Goal: Task Accomplishment & Management: Complete application form

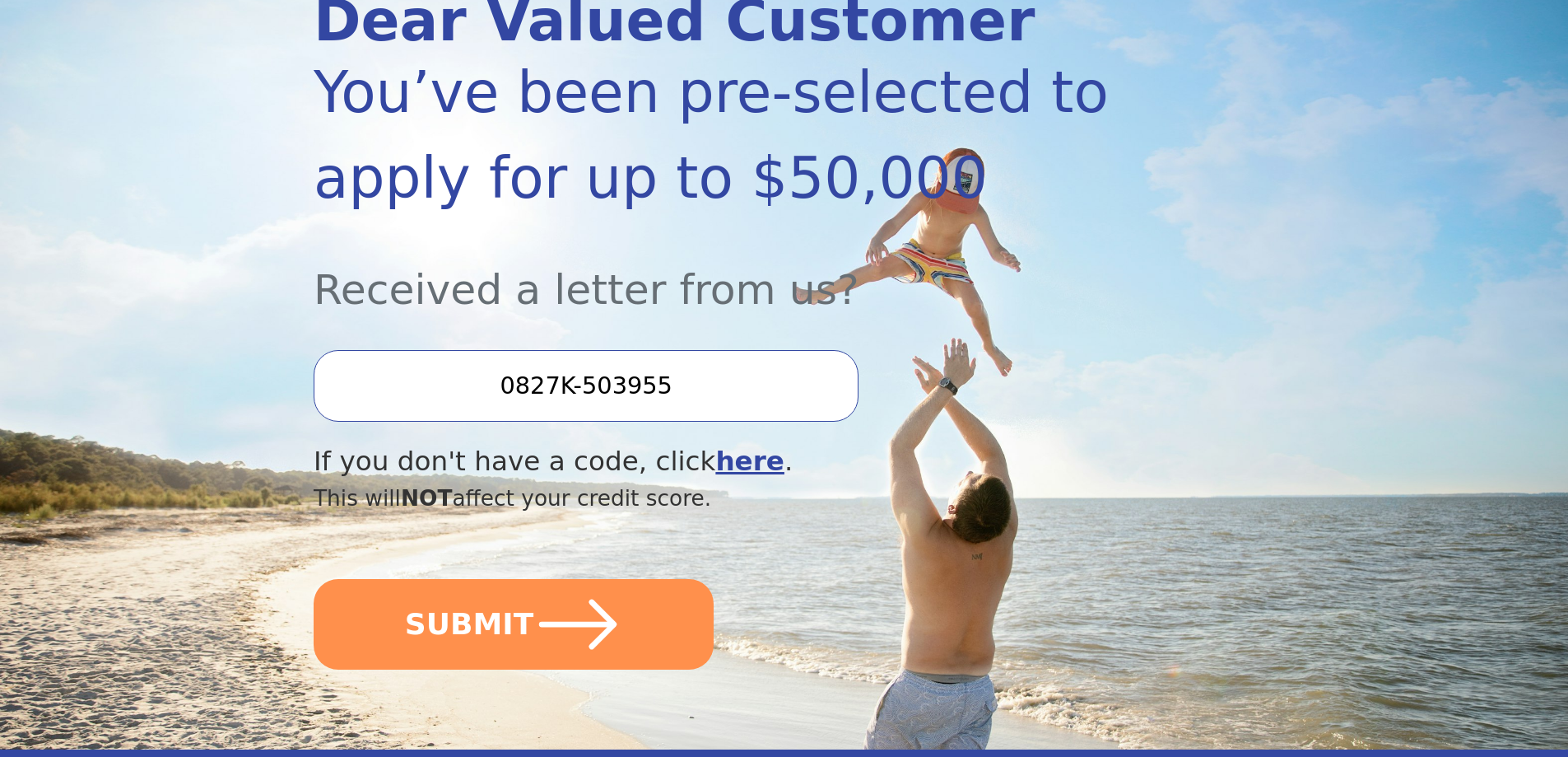
scroll to position [329, 0]
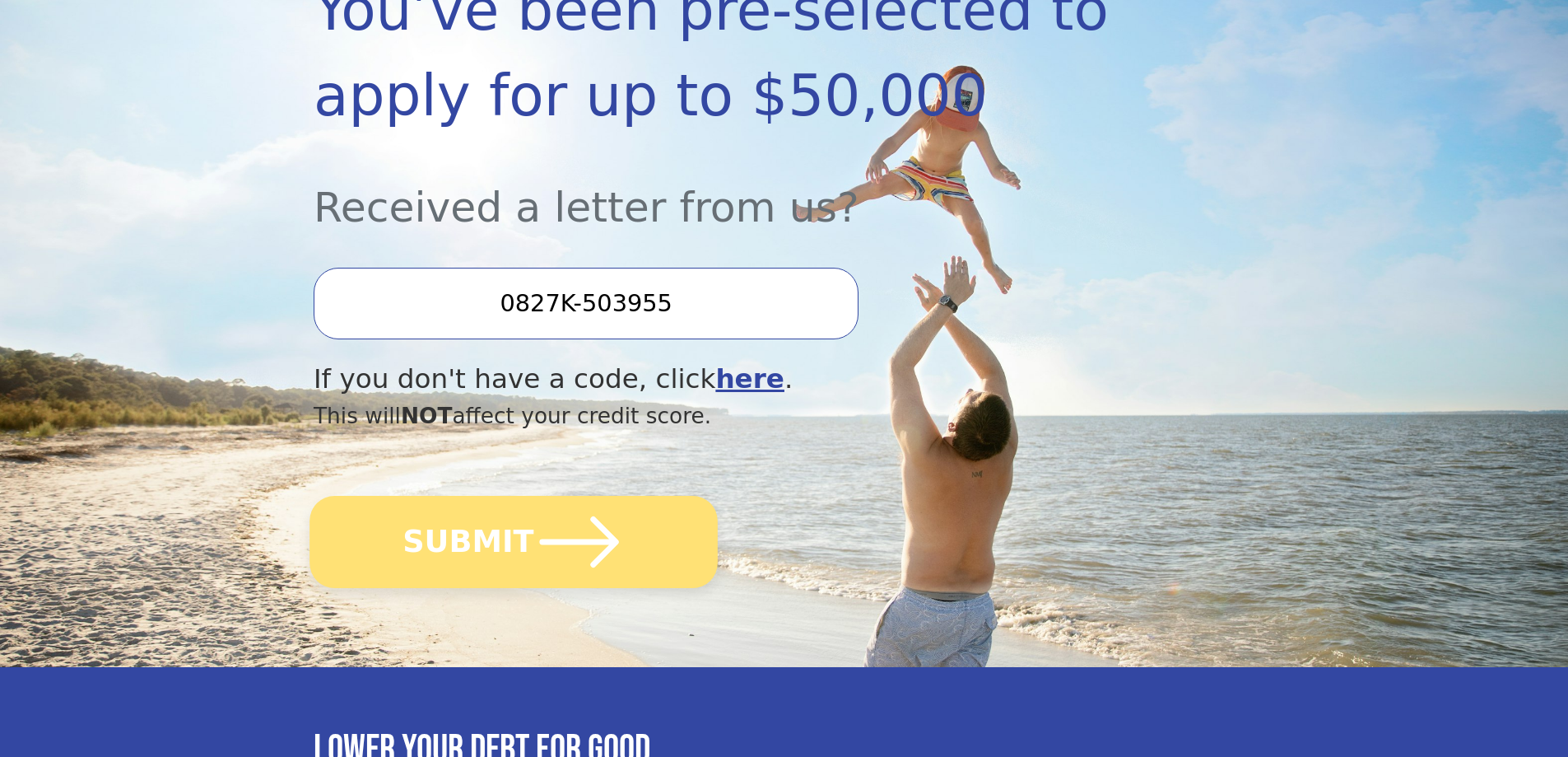
click at [563, 545] on icon "submit" at bounding box center [579, 542] width 90 height 90
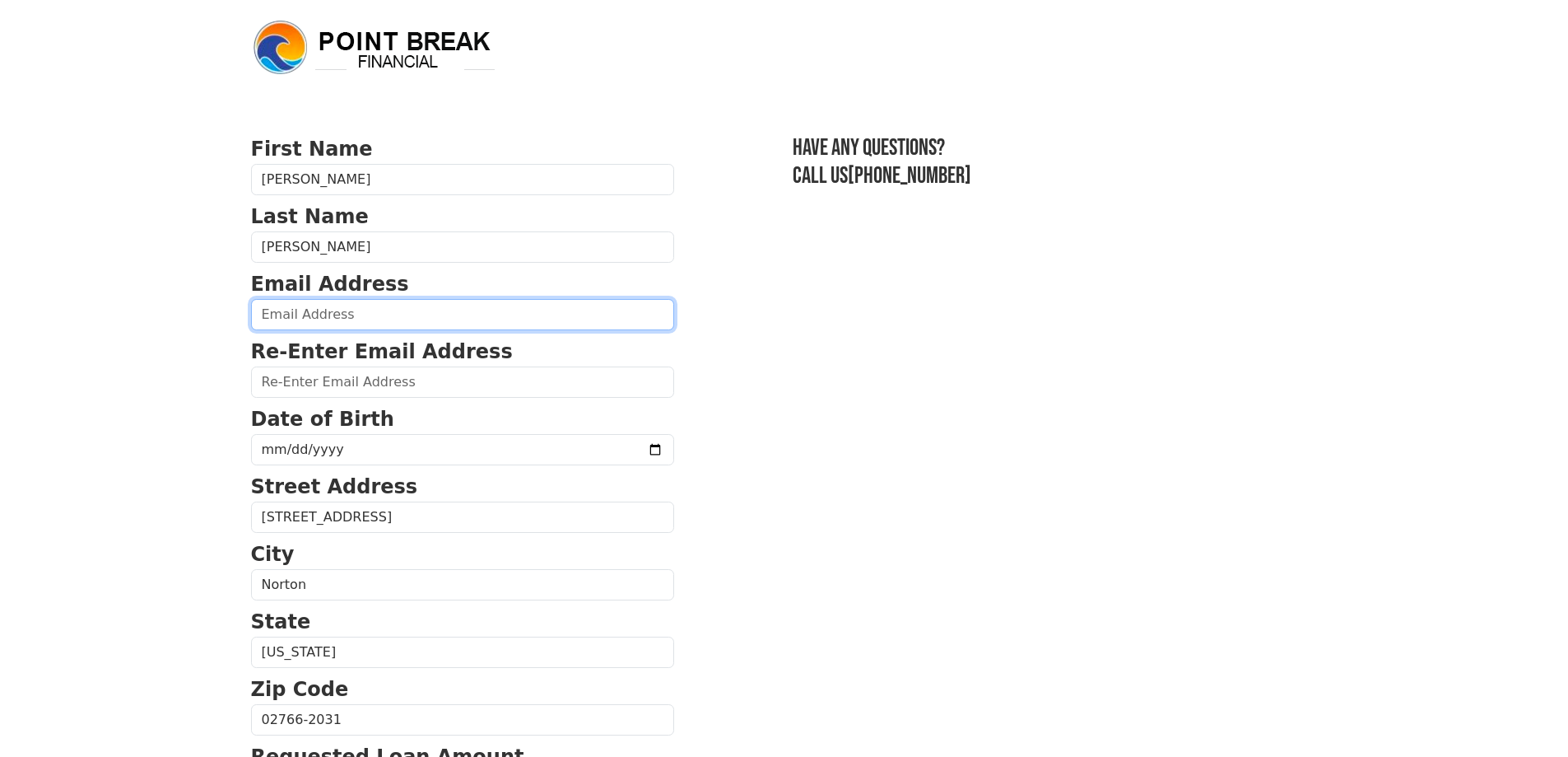
click at [368, 310] on input "email" at bounding box center [462, 314] width 423 height 31
type input "[EMAIL_ADDRESS][DOMAIN_NAME]"
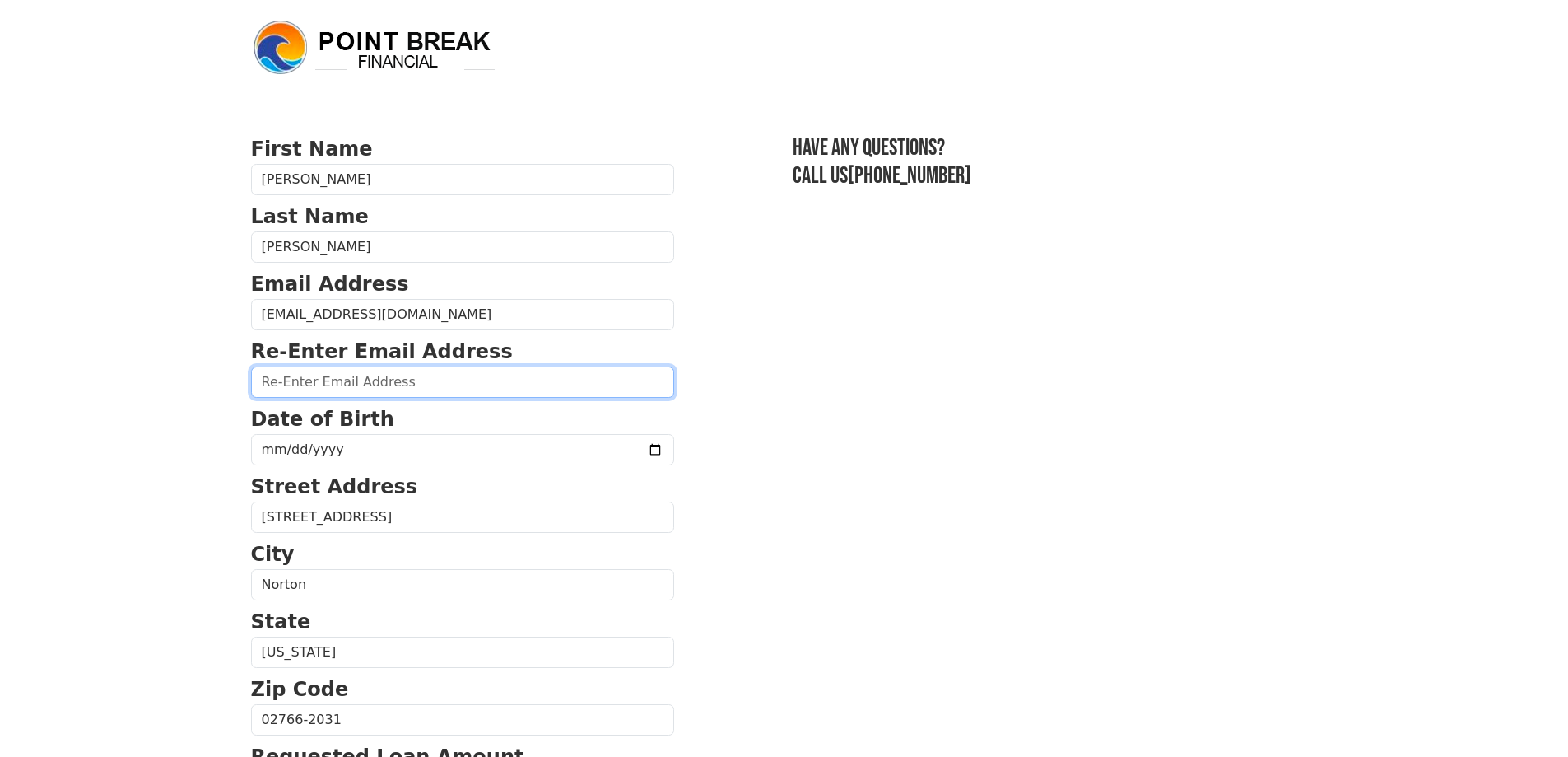
type input "[EMAIL_ADDRESS][DOMAIN_NAME]"
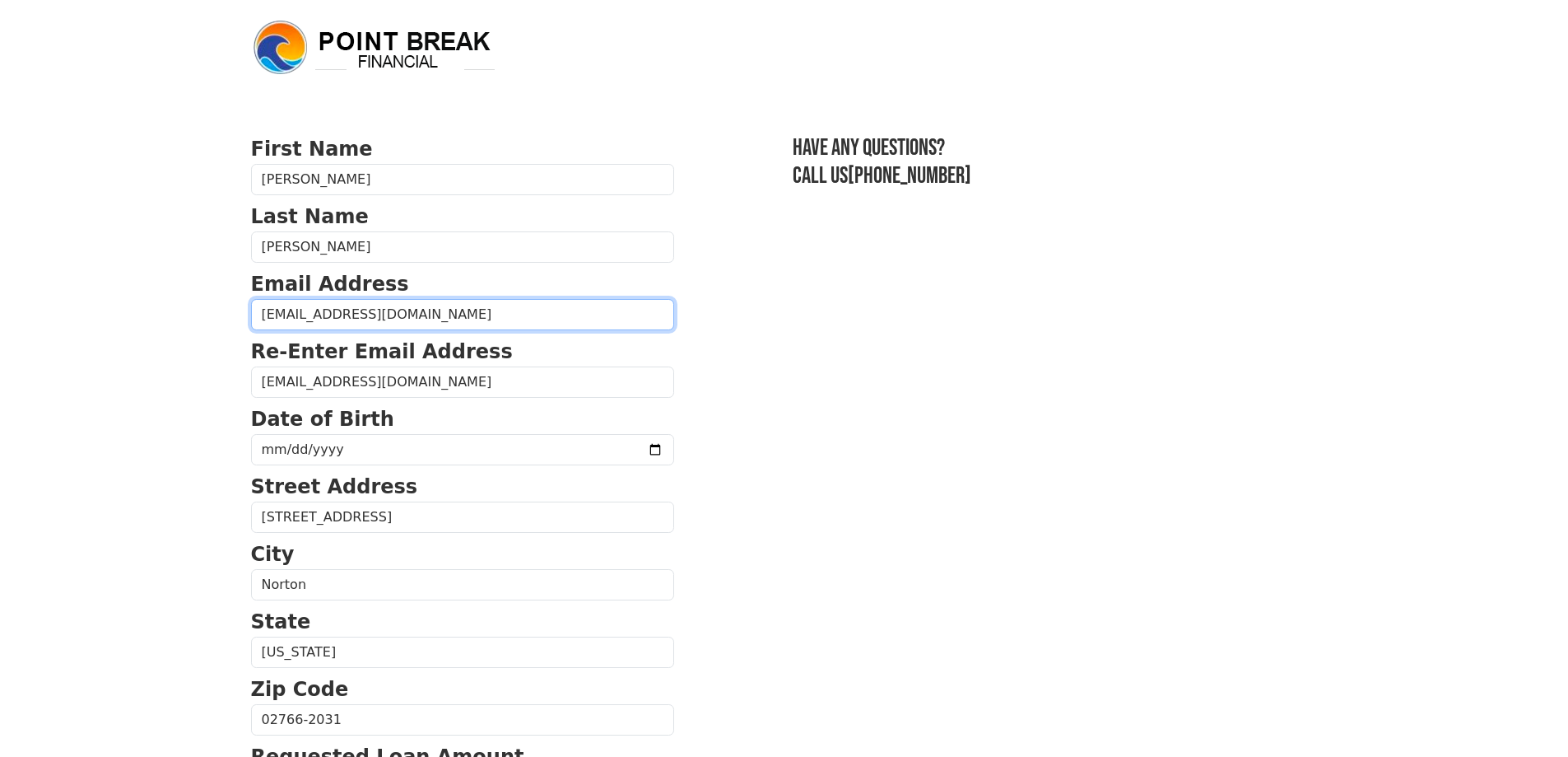
type input "[PHONE_NUMBER]"
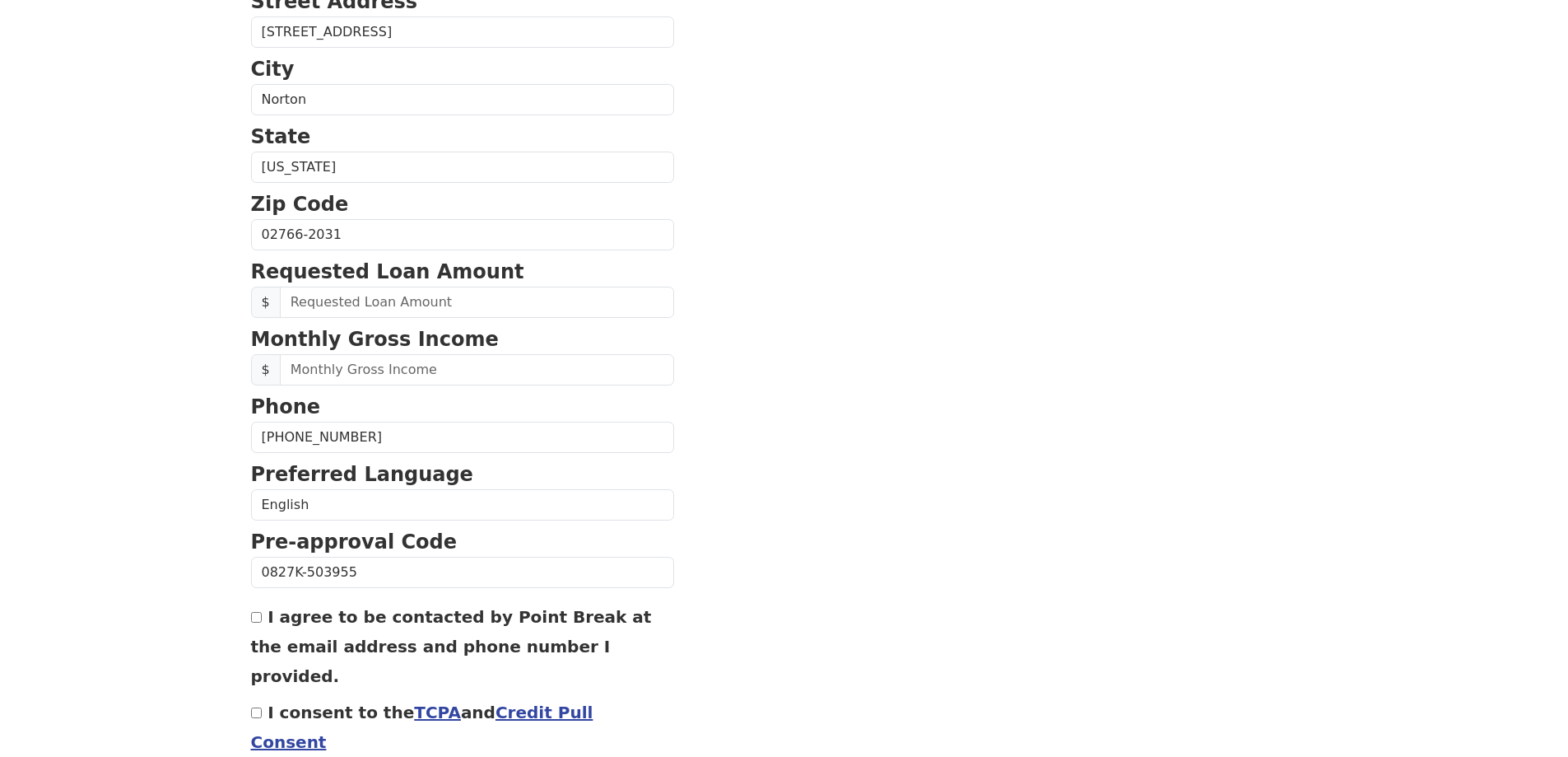
scroll to position [543, 0]
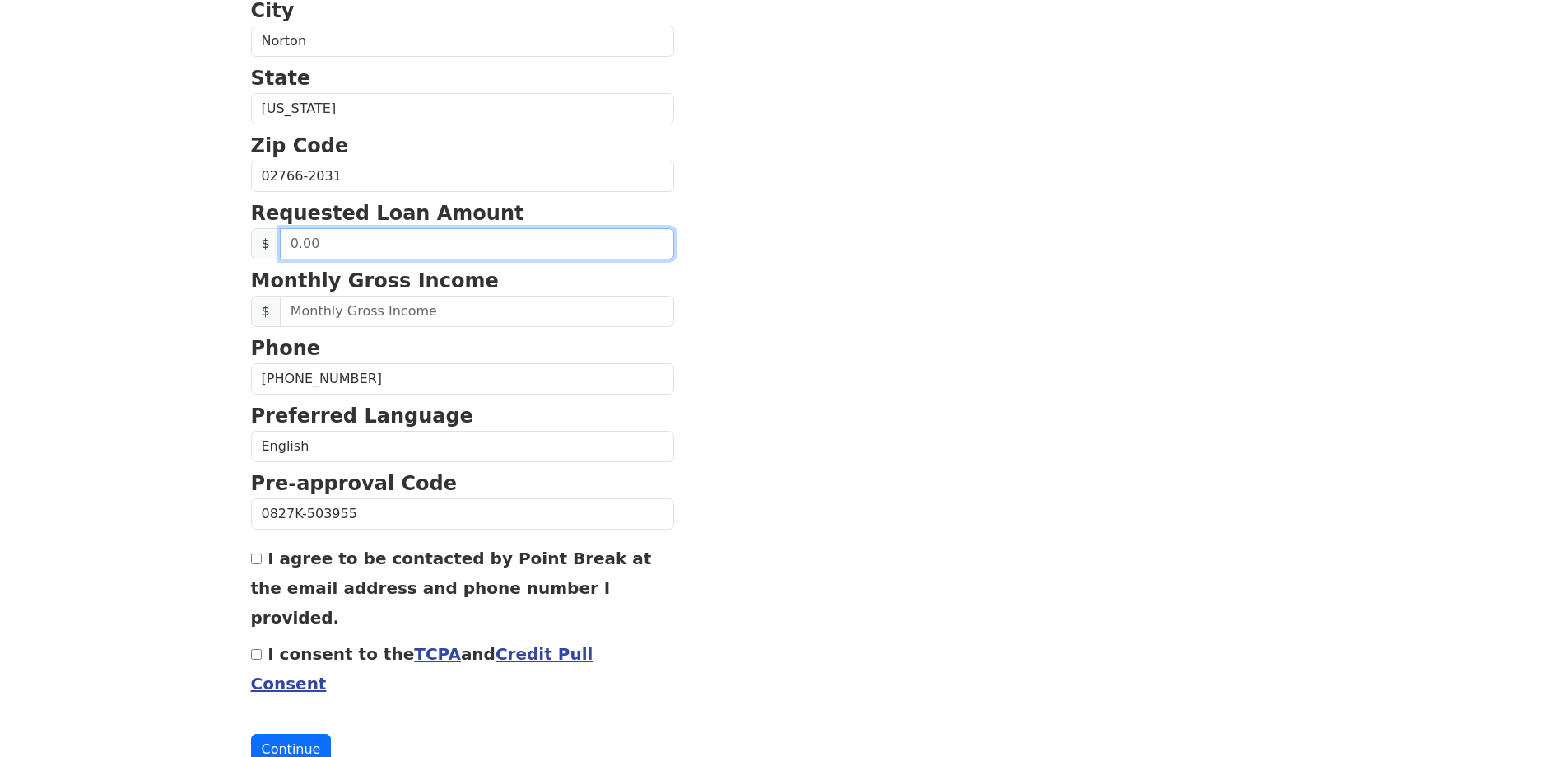
click at [315, 236] on input "text" at bounding box center [477, 244] width 394 height 31
drag, startPoint x: 315, startPoint y: 236, endPoint x: 276, endPoint y: 276, distance: 55.9
click at [276, 276] on form "First Name [PERSON_NAME] Last Name [PERSON_NAME] Email Address [EMAIL_ADDRESS][…" at bounding box center [462, 177] width 423 height 1174
type input "30,000.00"
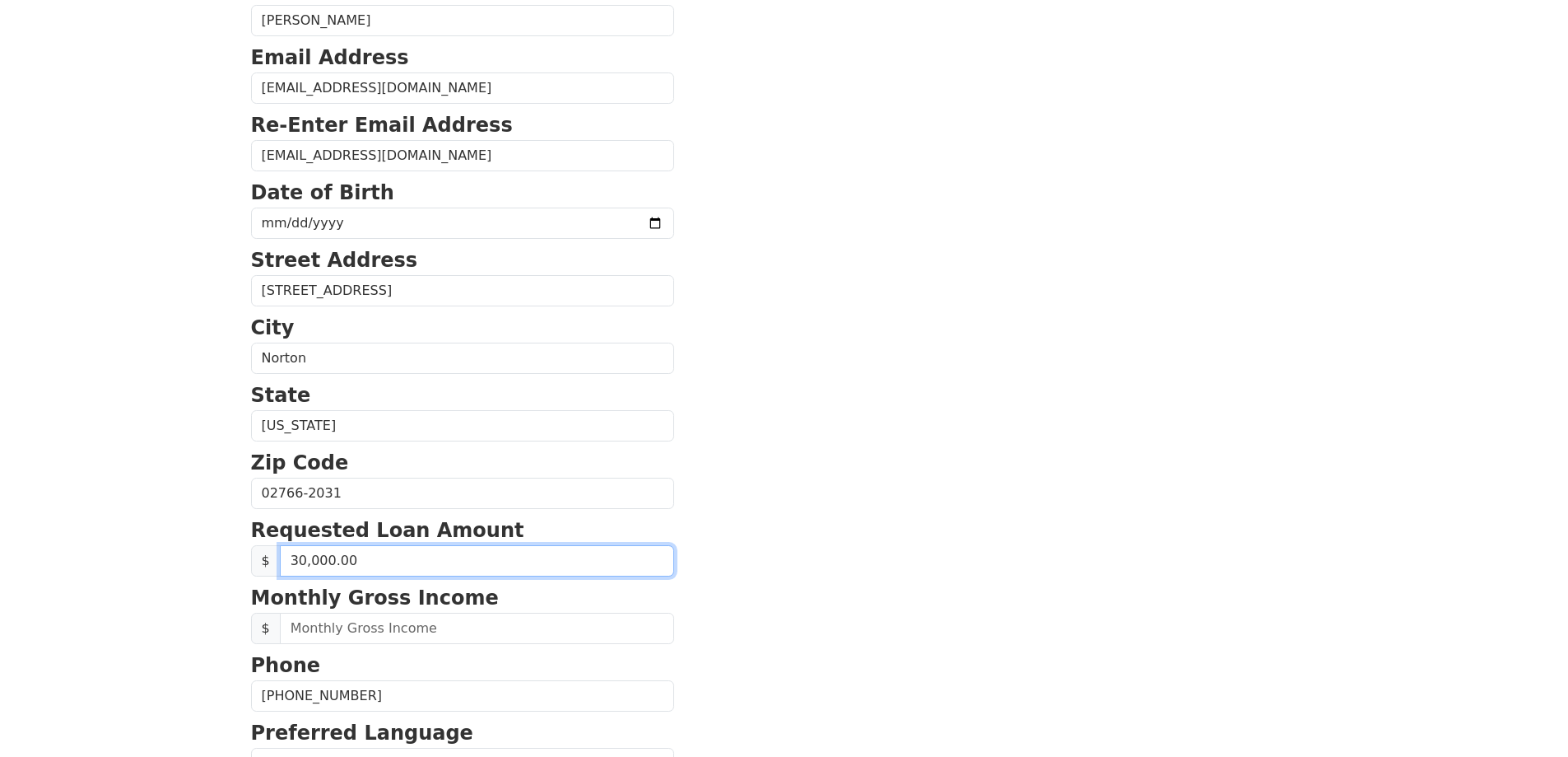
scroll to position [214, 0]
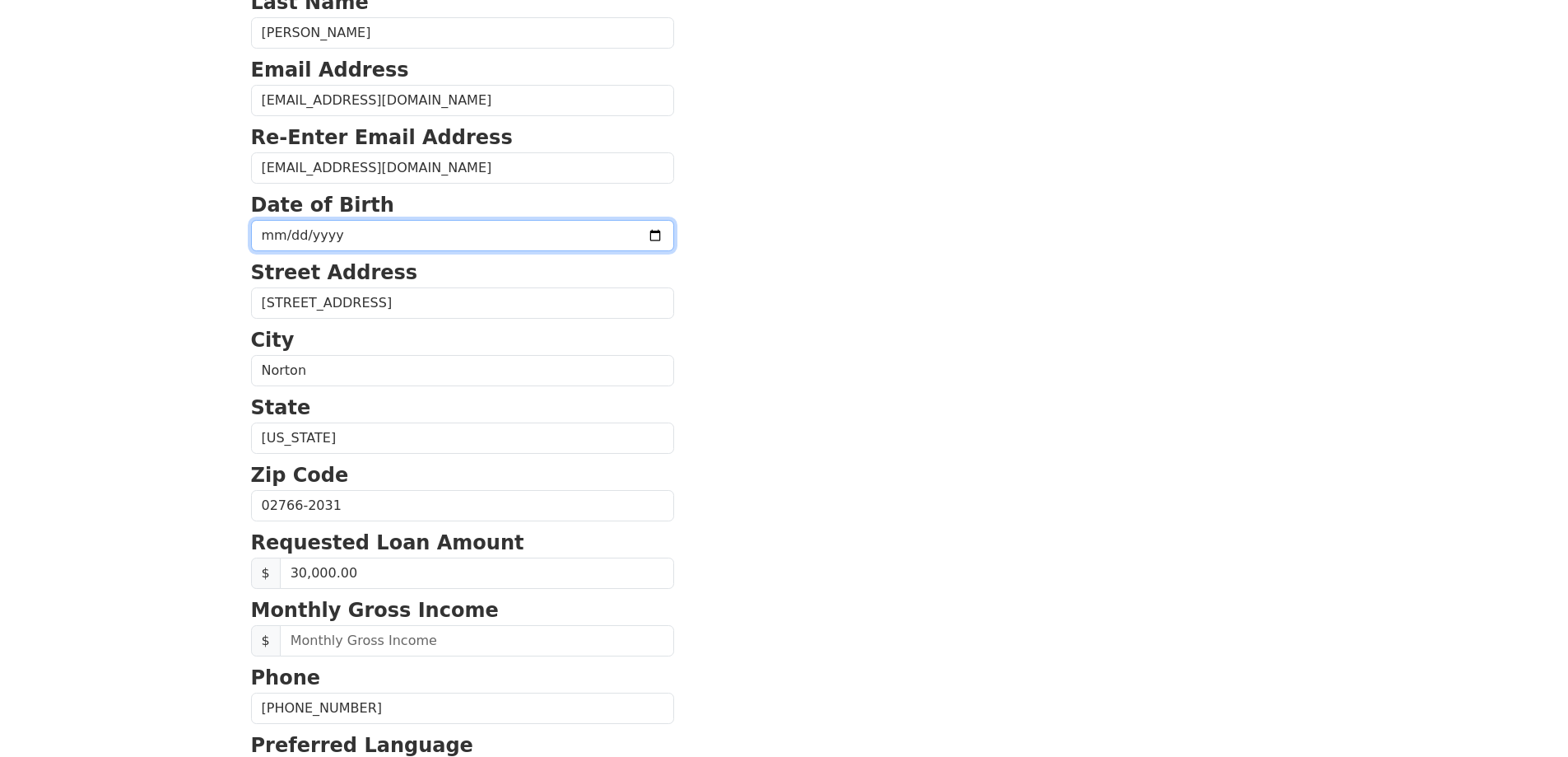
click at [276, 239] on input "date" at bounding box center [462, 235] width 423 height 31
type input "[DATE]"
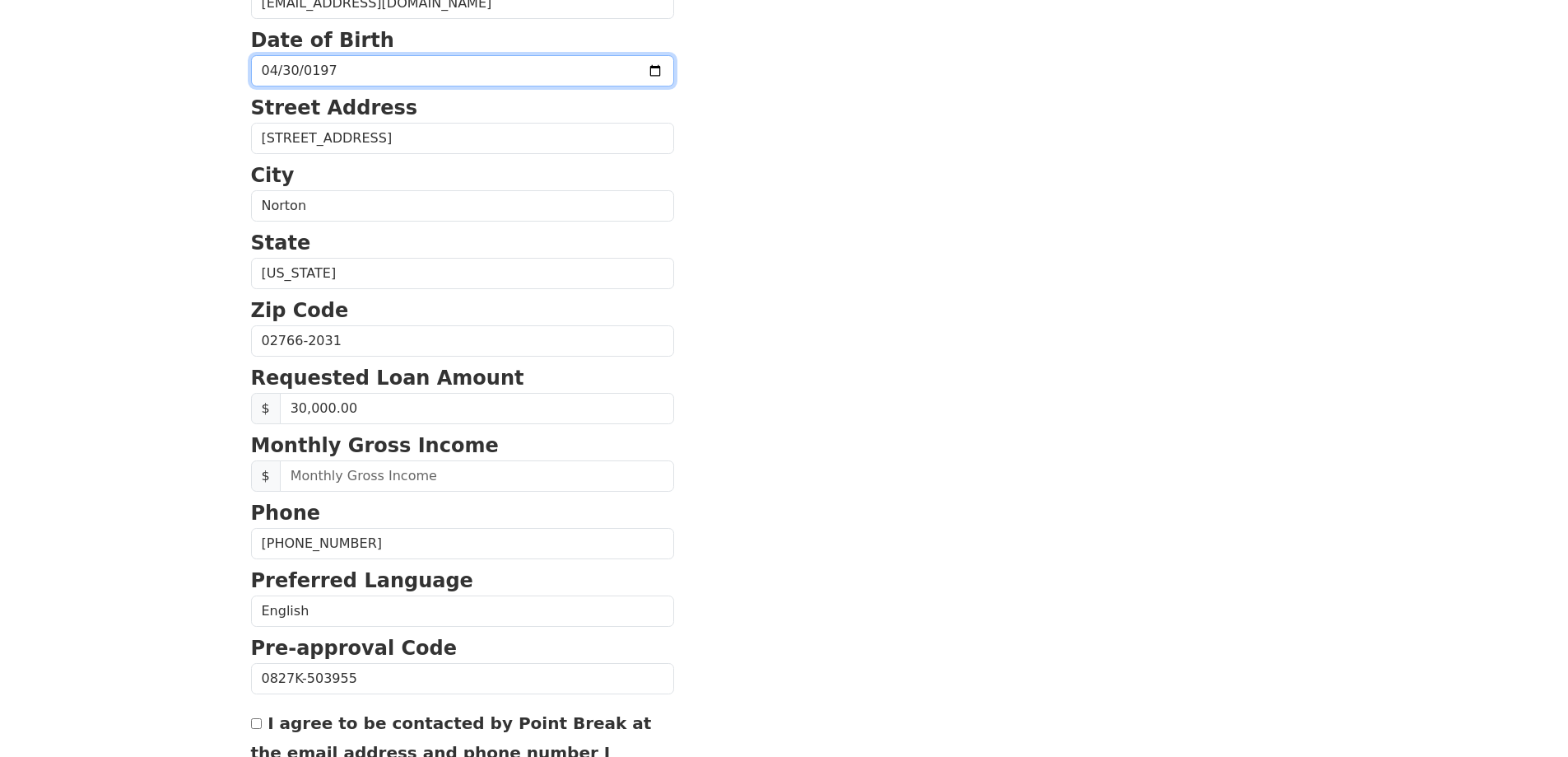
scroll to position [461, 0]
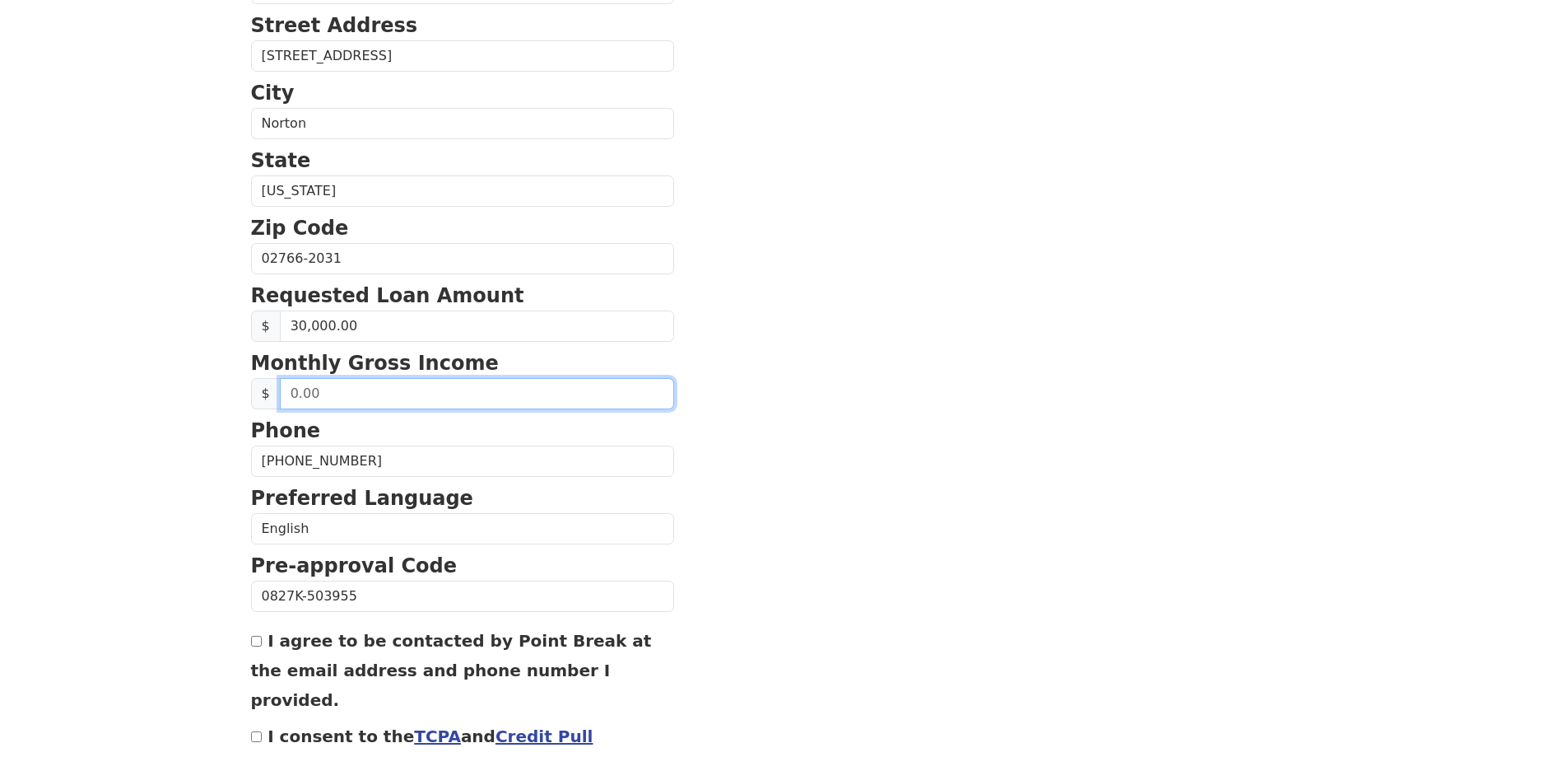
click at [318, 397] on input "text" at bounding box center [477, 394] width 394 height 31
click at [370, 394] on input "text" at bounding box center [477, 394] width 394 height 31
type input "11,666.67"
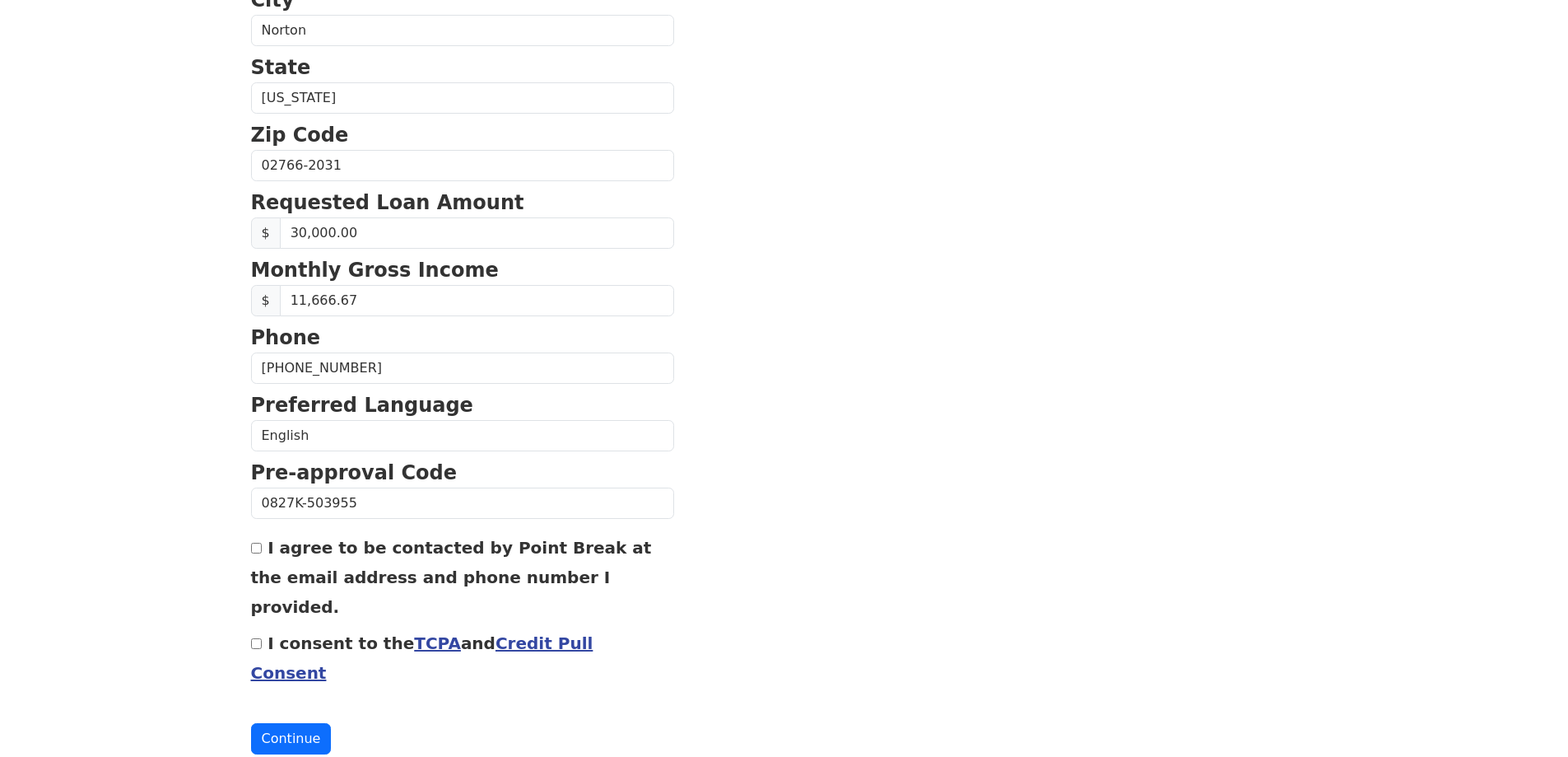
click at [260, 547] on input "I agree to be contacted by Point Break at the email address and phone number I …" at bounding box center [257, 548] width 10 height 10
checkbox input "true"
click at [258, 638] on input "I consent to the TCPA and Credit Pull Consent" at bounding box center [257, 643] width 10 height 10
checkbox input "true"
click at [276, 723] on button "Continue" at bounding box center [292, 739] width 81 height 31
